Goal: Task Accomplishment & Management: Use online tool/utility

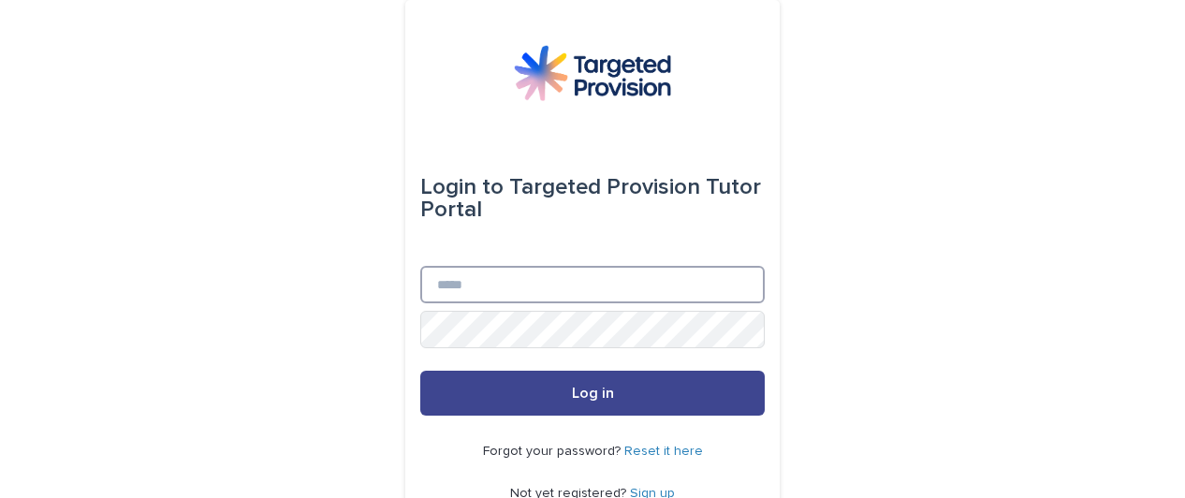
type input "**********"
click at [576, 390] on span "Log in" at bounding box center [593, 393] width 42 height 15
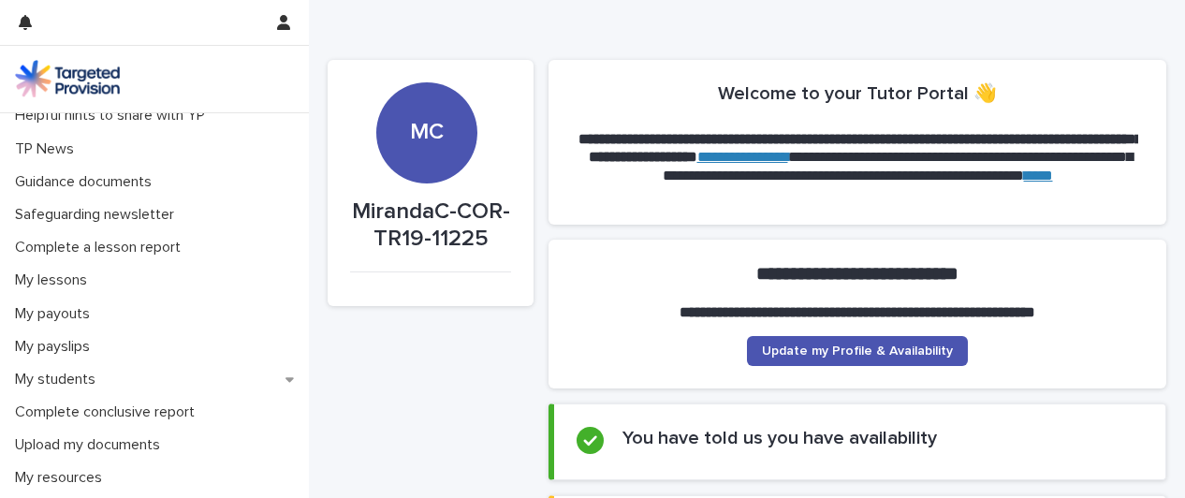
scroll to position [114, 0]
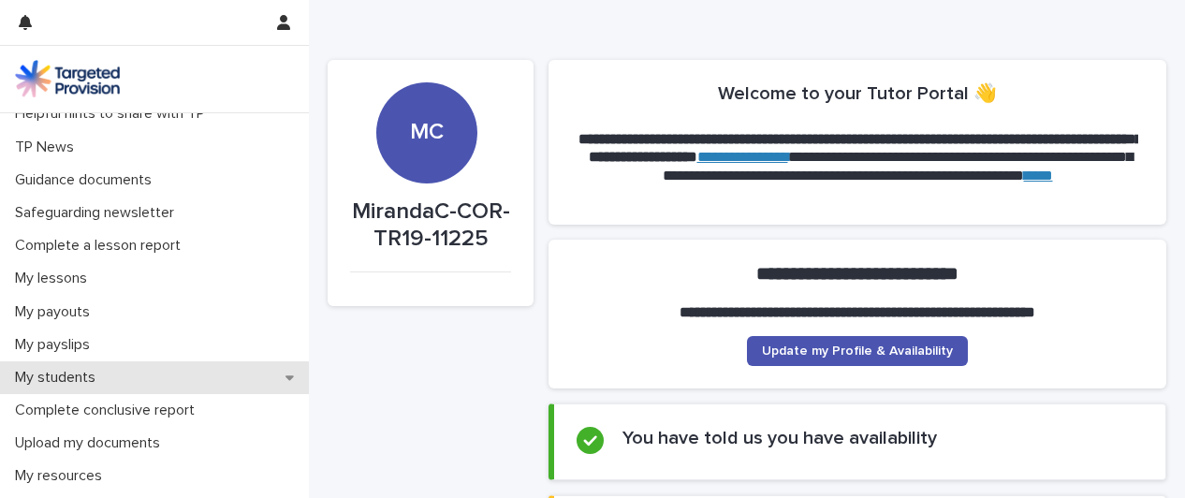
click at [153, 368] on div "My students" at bounding box center [154, 377] width 309 height 33
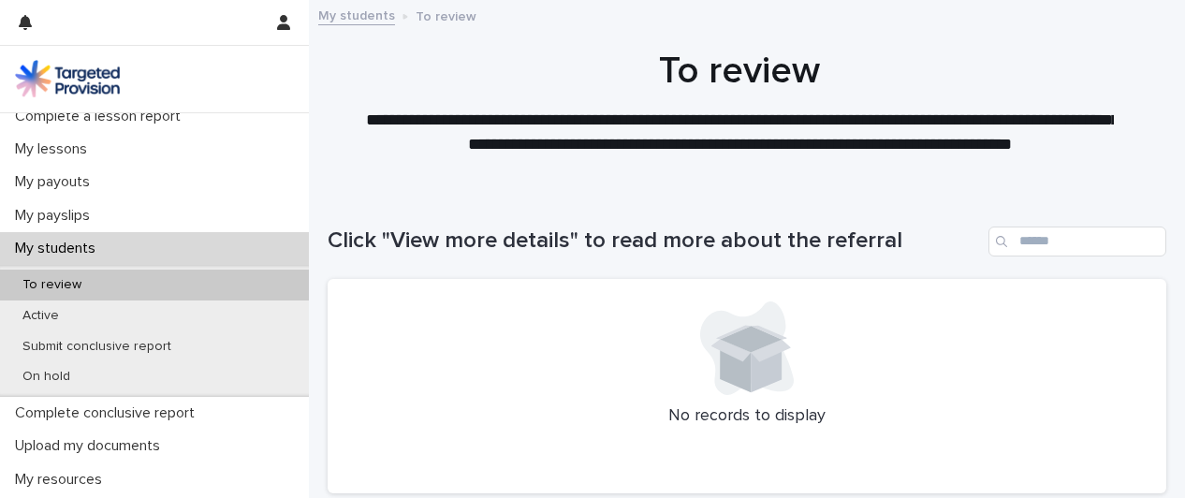
scroll to position [279, 0]
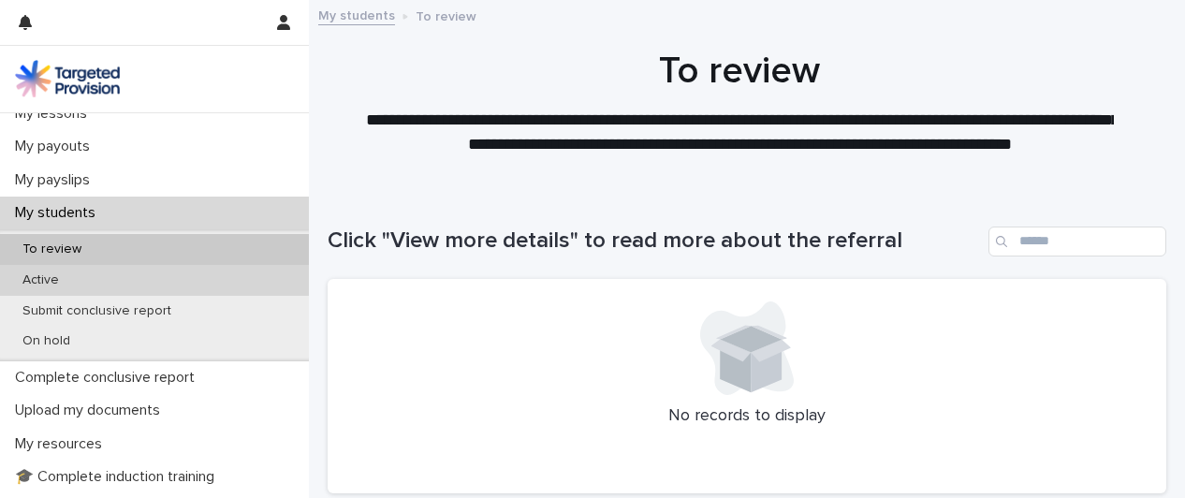
click at [165, 282] on div "Active" at bounding box center [154, 280] width 309 height 31
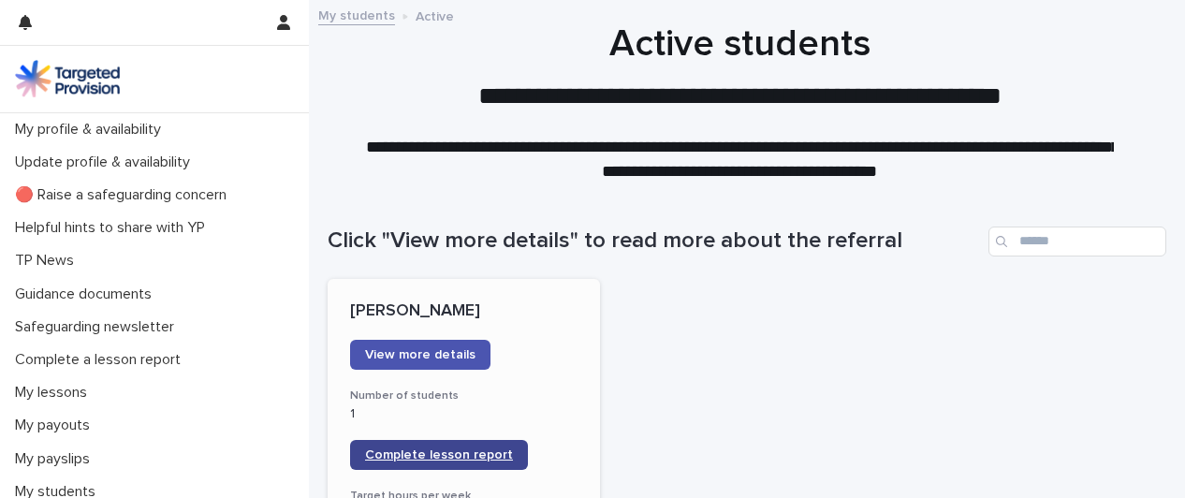
click at [436, 451] on span "Complete lesson report" at bounding box center [439, 454] width 148 height 13
